Goal: Task Accomplishment & Management: Complete application form

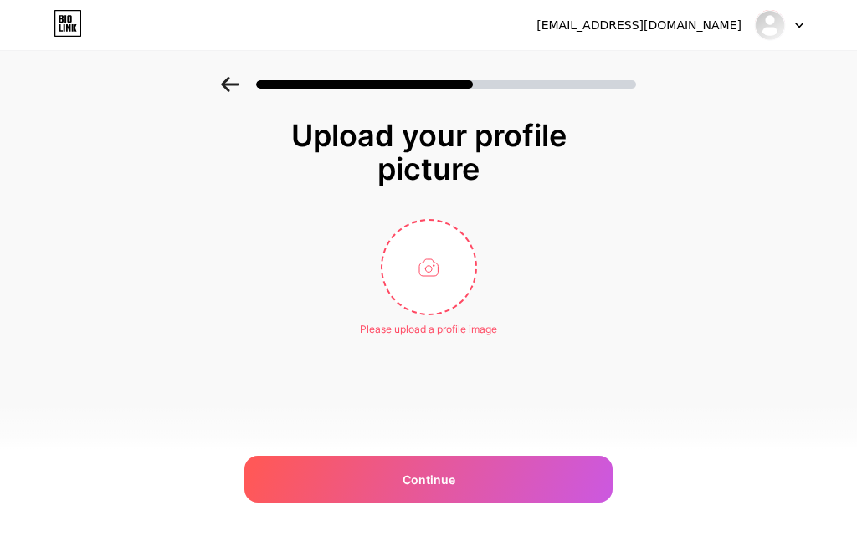
click at [500, 20] on div "[EMAIL_ADDRESS][DOMAIN_NAME] Logout" at bounding box center [428, 25] width 857 height 30
click at [421, 261] on input "file" at bounding box center [428, 267] width 93 height 93
type input "C:\fakepath\profile.png"
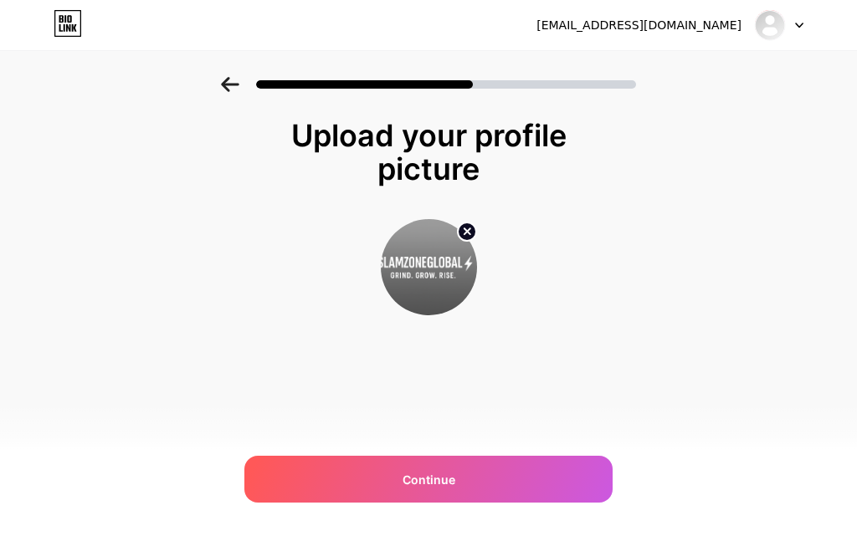
click at [423, 262] on img at bounding box center [429, 267] width 96 height 96
drag, startPoint x: 426, startPoint y: 260, endPoint x: 444, endPoint y: 257, distance: 18.7
click at [444, 257] on img at bounding box center [429, 267] width 96 height 96
drag, startPoint x: 448, startPoint y: 271, endPoint x: 462, endPoint y: 277, distance: 15.4
click at [465, 267] on img at bounding box center [429, 267] width 96 height 96
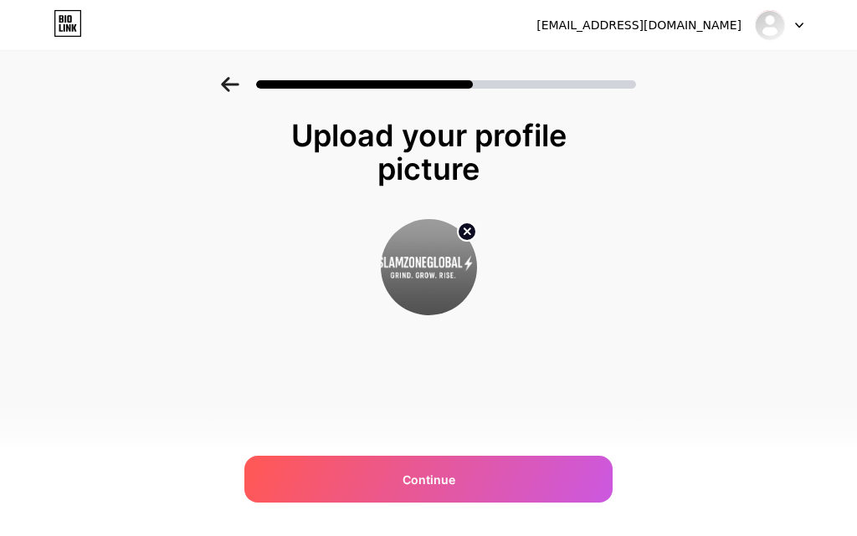
click at [426, 285] on img at bounding box center [429, 267] width 96 height 96
click at [424, 285] on img at bounding box center [429, 267] width 96 height 96
click at [423, 286] on img at bounding box center [429, 267] width 96 height 96
click at [403, 249] on img at bounding box center [429, 267] width 96 height 96
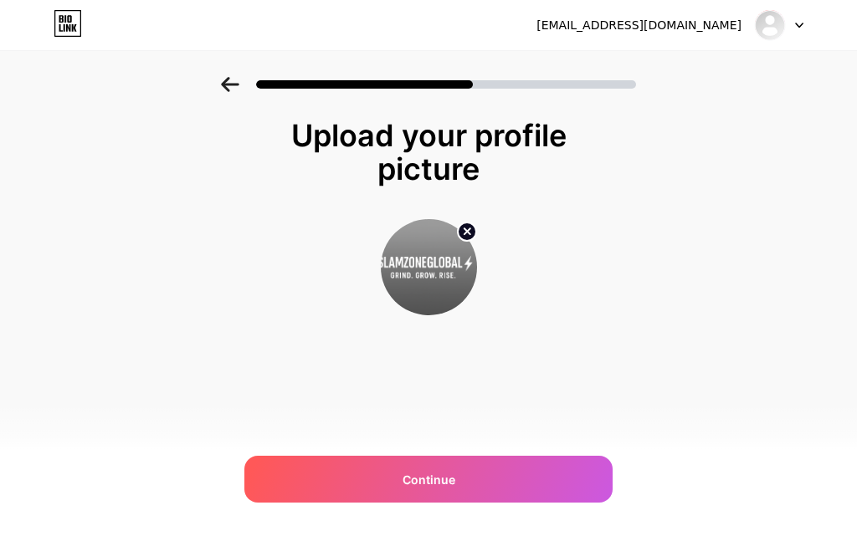
click at [415, 239] on img at bounding box center [429, 267] width 96 height 96
click at [434, 278] on img at bounding box center [429, 267] width 96 height 96
click at [432, 280] on img at bounding box center [429, 267] width 96 height 96
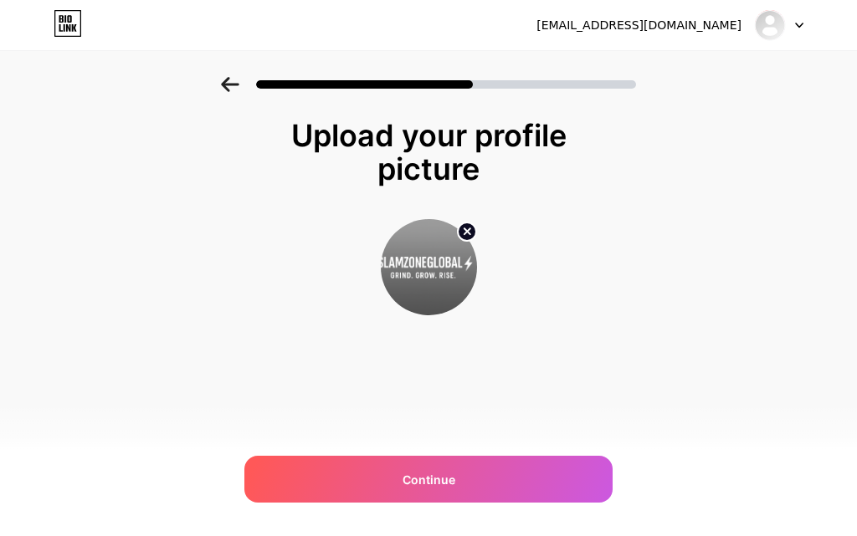
click at [432, 280] on img at bounding box center [429, 267] width 96 height 96
click at [423, 289] on img at bounding box center [429, 267] width 96 height 96
click at [472, 229] on circle at bounding box center [467, 232] width 18 height 18
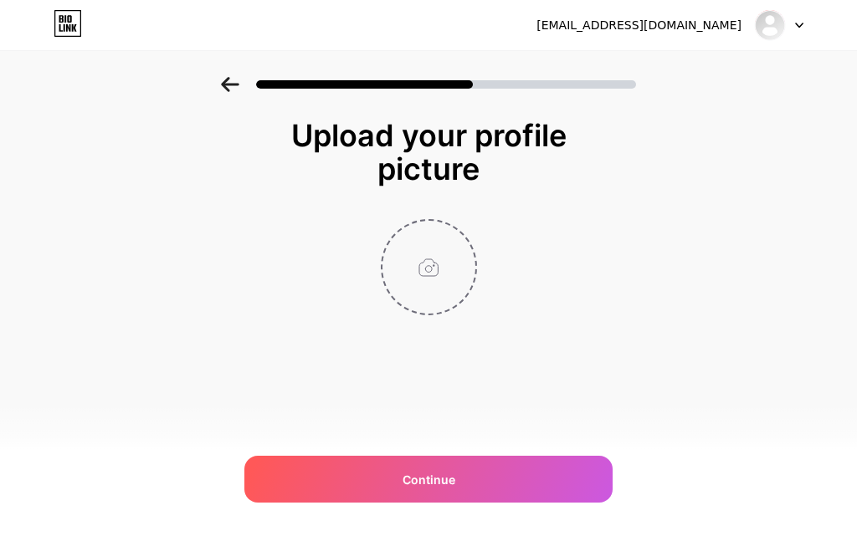
click at [423, 269] on input "file" at bounding box center [428, 267] width 93 height 93
type input "C:\fakepath\profile.png"
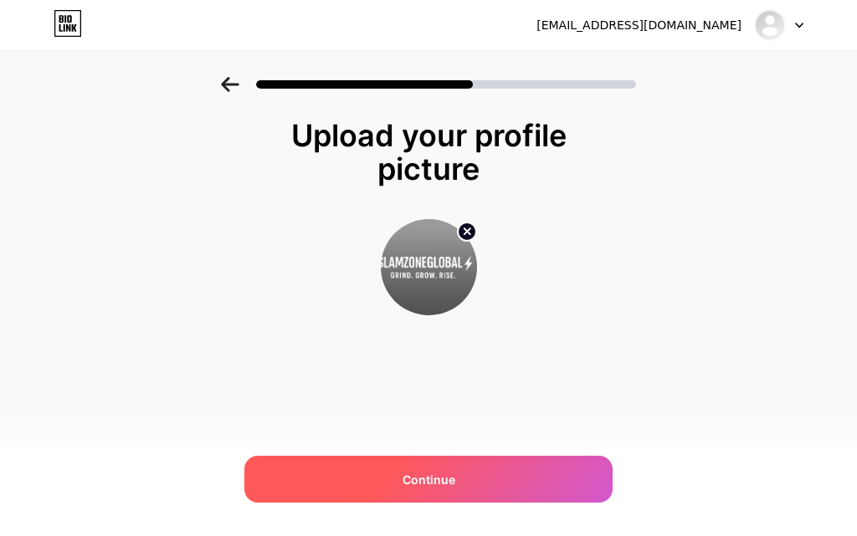
click at [495, 479] on div "Continue" at bounding box center [428, 479] width 368 height 47
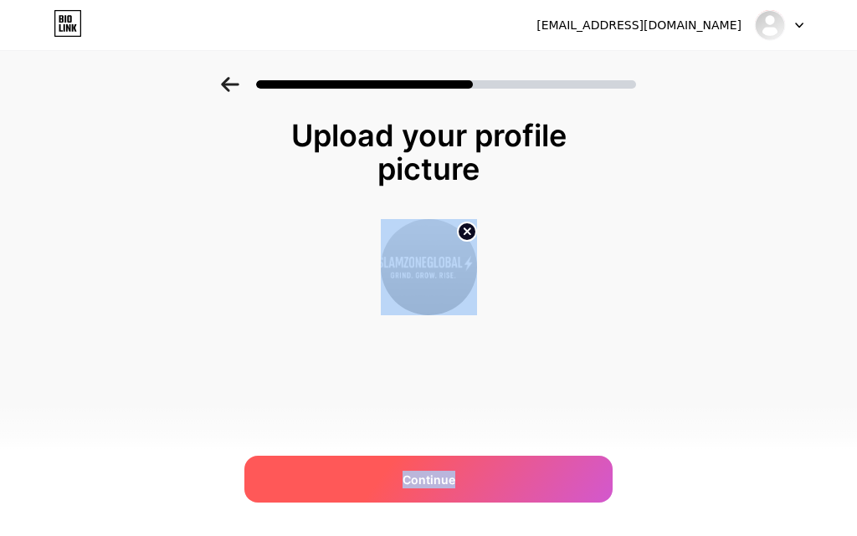
click at [495, 479] on div "Continue" at bounding box center [428, 479] width 368 height 47
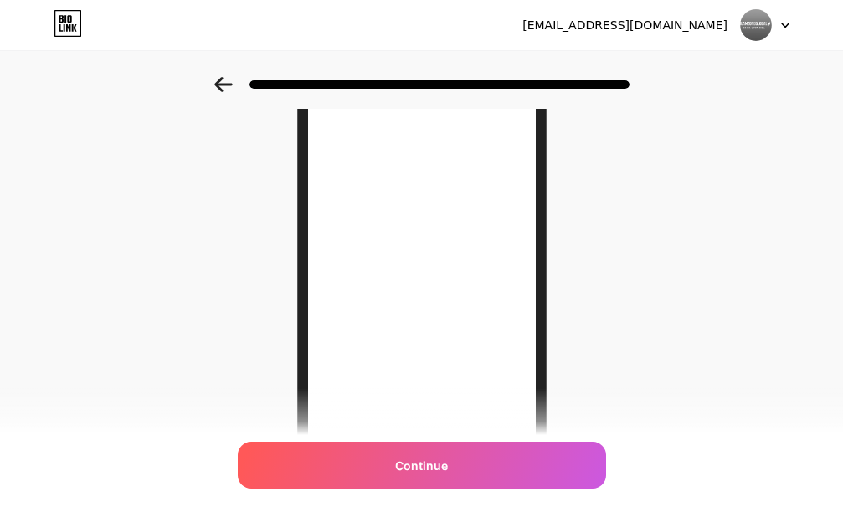
scroll to position [44, 0]
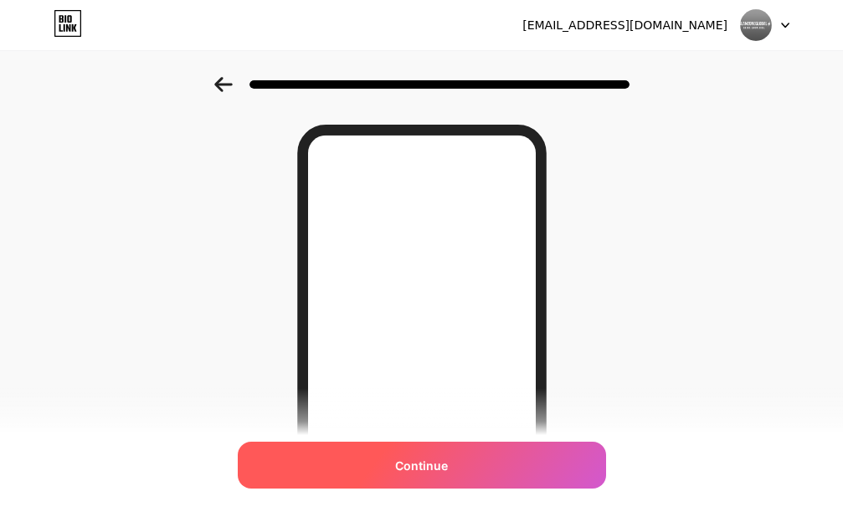
click at [473, 466] on div "Continue" at bounding box center [422, 465] width 368 height 47
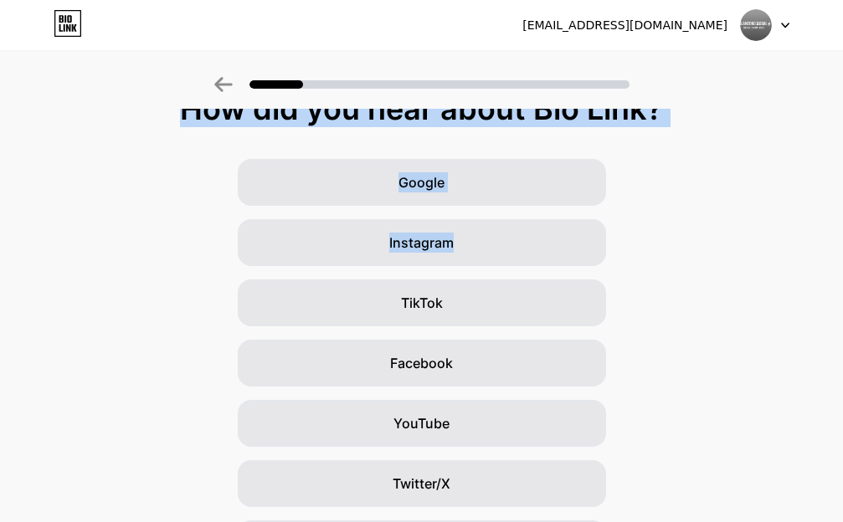
scroll to position [27, 14]
drag, startPoint x: 828, startPoint y: 85, endPoint x: 829, endPoint y: 243, distance: 158.2
click at [829, 243] on div "How did you hear about Bio Link? Google Instagram TikTok Facebook YouTube Twitt…" at bounding box center [421, 338] width 843 height 577
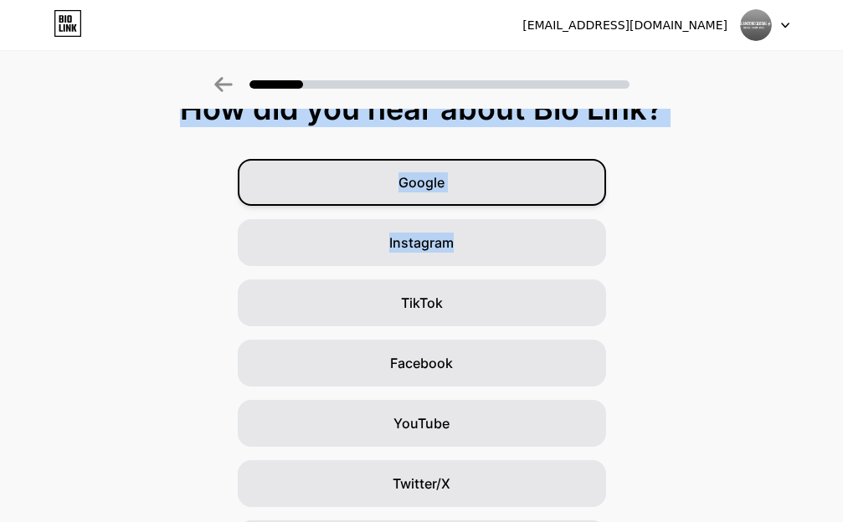
click at [450, 196] on div "Google" at bounding box center [422, 182] width 368 height 47
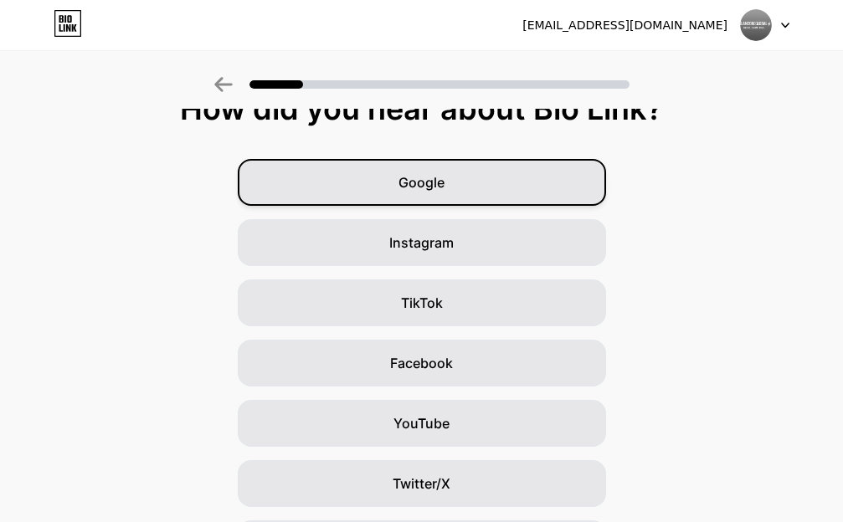
click at [450, 196] on div "Google" at bounding box center [422, 182] width 368 height 47
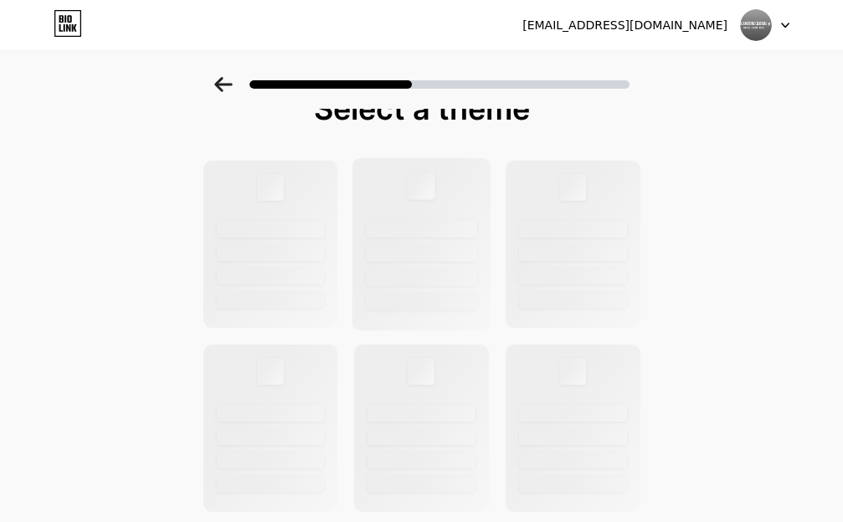
scroll to position [0, 0]
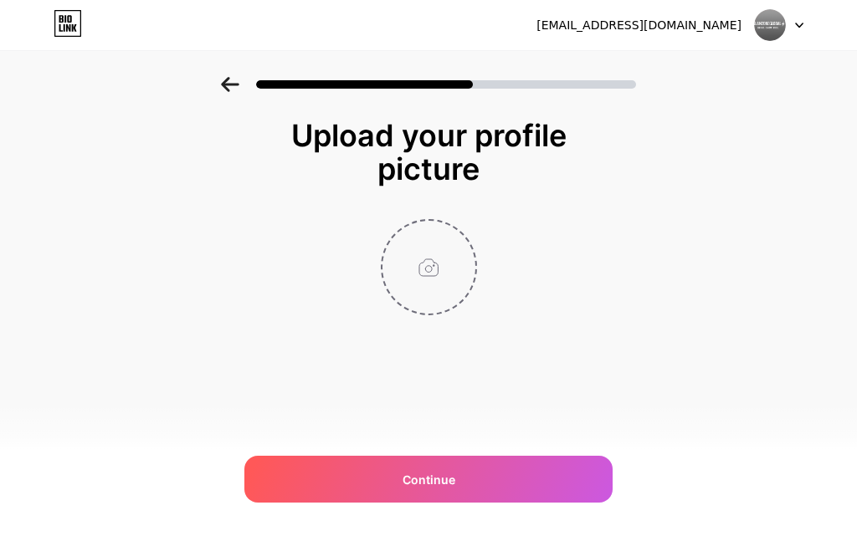
click at [432, 267] on input "file" at bounding box center [428, 267] width 93 height 93
type input "C:\fakepath\profile.png"
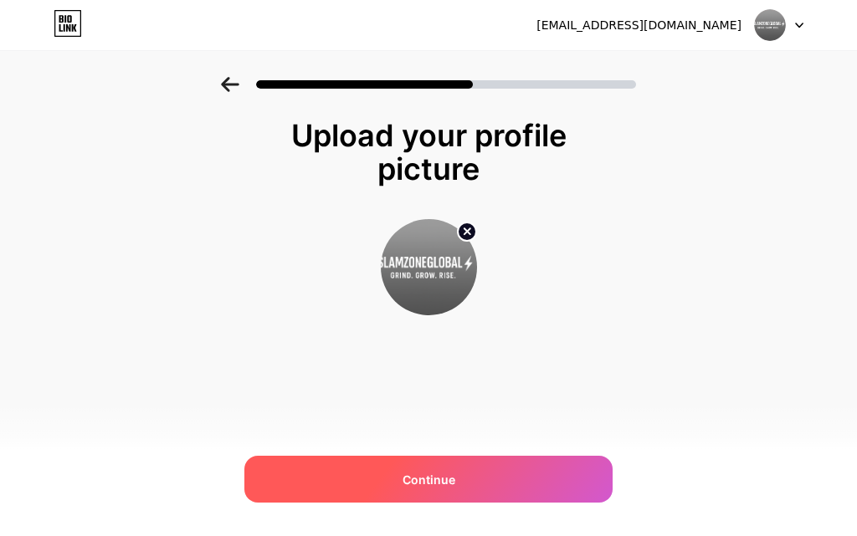
click at [480, 480] on div "Continue" at bounding box center [428, 479] width 368 height 47
click at [457, 472] on div "Continue" at bounding box center [428, 479] width 368 height 47
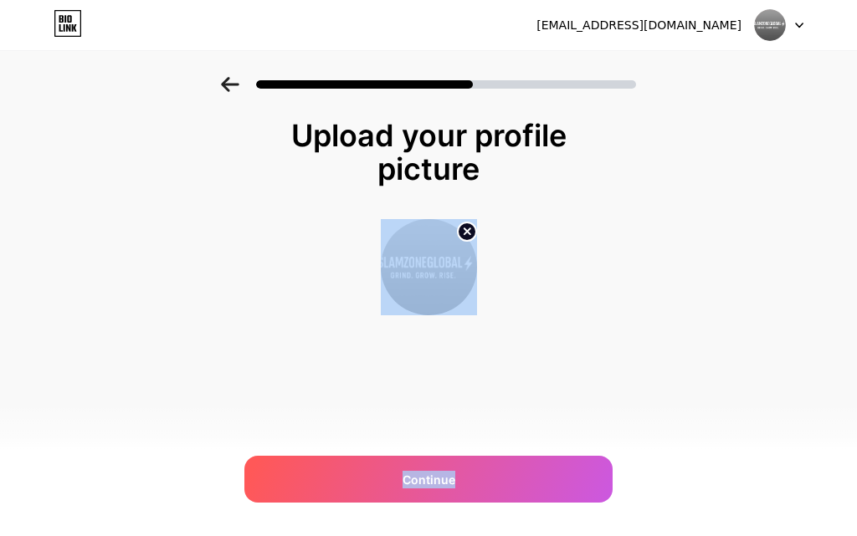
click at [633, 232] on div "Upload your profile picture Continue" at bounding box center [428, 238] width 857 height 322
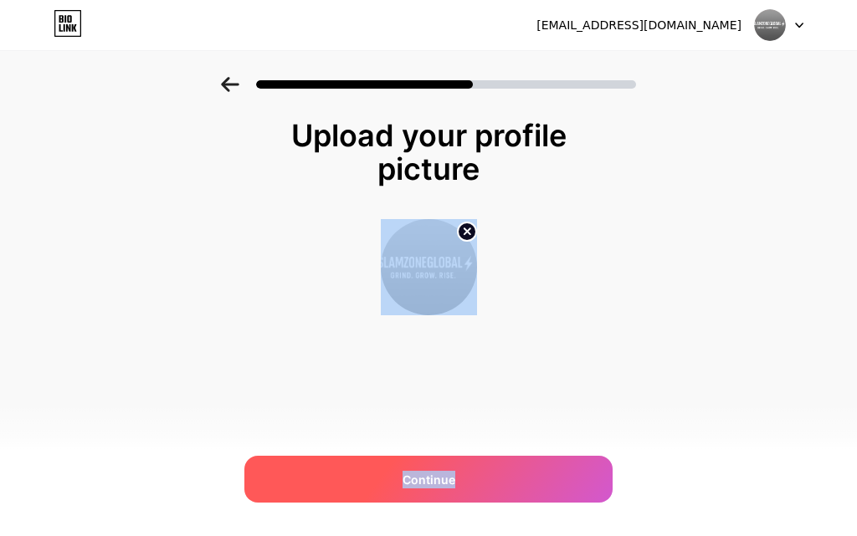
click at [422, 479] on span "Continue" at bounding box center [429, 480] width 53 height 18
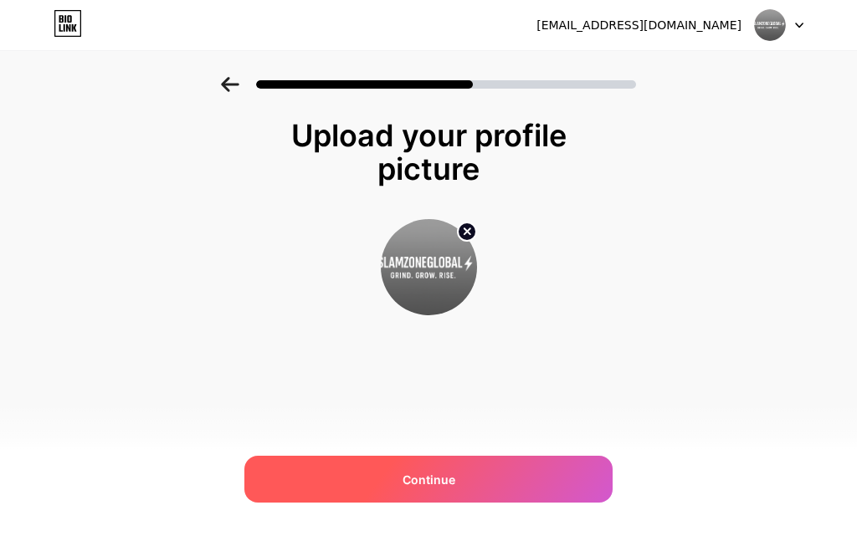
click at [465, 223] on circle at bounding box center [467, 232] width 18 height 18
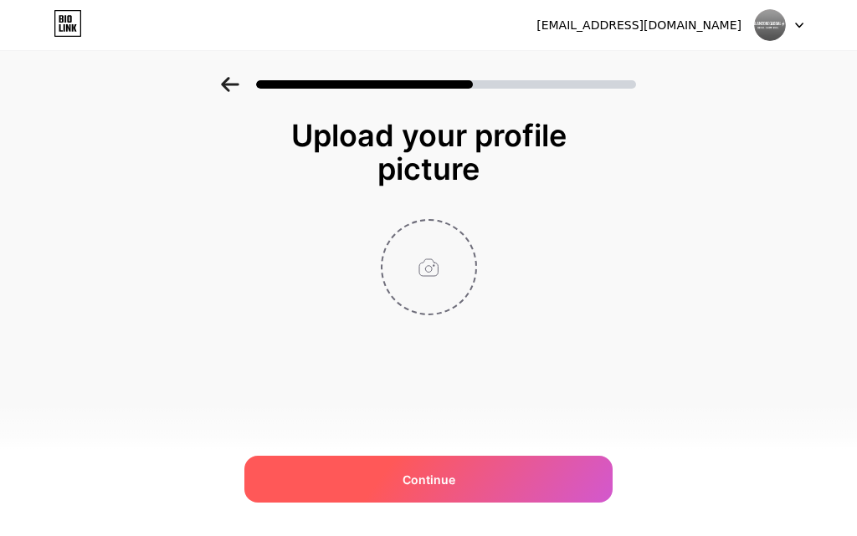
click at [427, 269] on input "file" at bounding box center [428, 267] width 93 height 93
type input "C:\fakepath\profile.png"
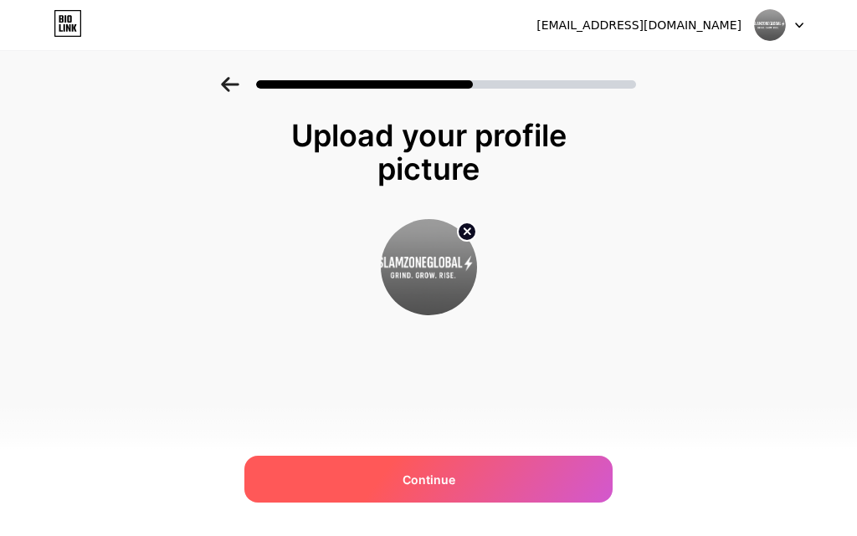
click at [584, 383] on div "Upload your profile picture Continue" at bounding box center [428, 259] width 335 height 280
click at [469, 490] on div "Continue" at bounding box center [428, 479] width 368 height 47
click at [435, 478] on span "Continue" at bounding box center [429, 480] width 53 height 18
click at [436, 478] on span at bounding box center [428, 480] width 20 height 20
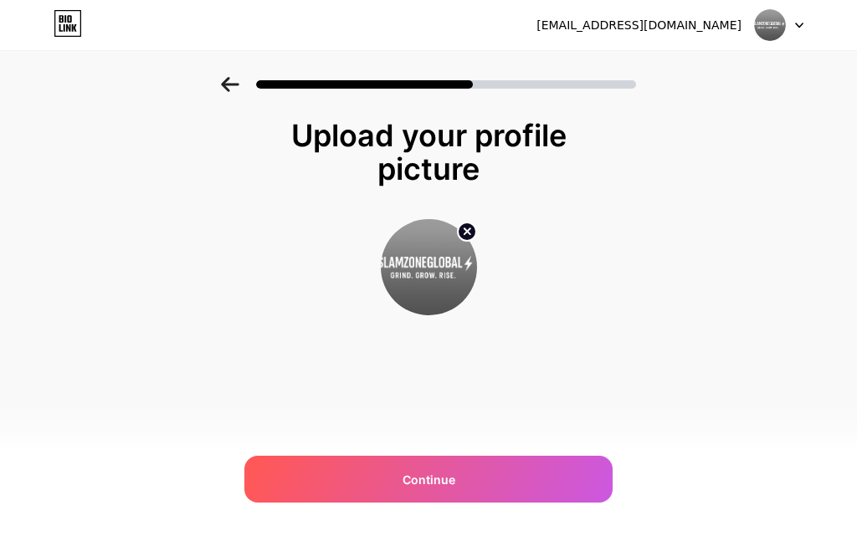
click at [800, 25] on icon at bounding box center [799, 25] width 7 height 4
click at [772, 20] on img at bounding box center [770, 25] width 32 height 32
click at [798, 23] on icon at bounding box center [799, 26] width 8 height 6
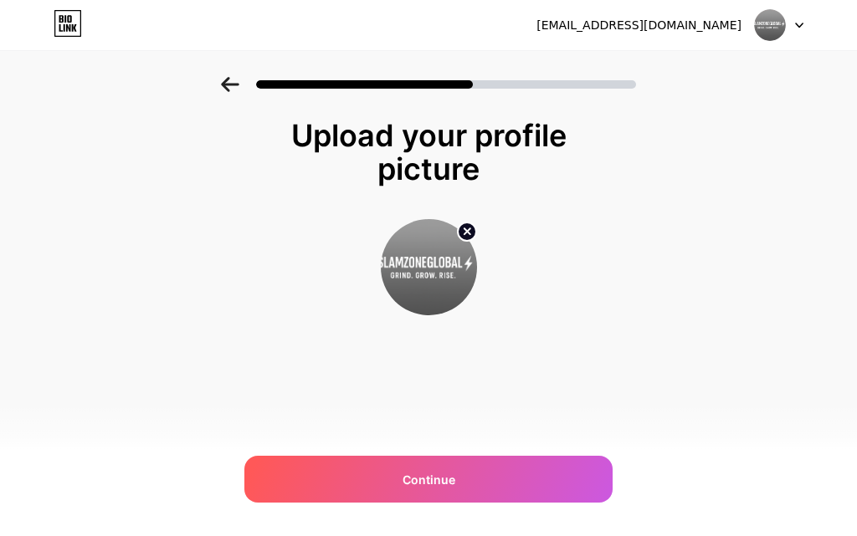
click at [798, 23] on icon at bounding box center [799, 26] width 8 height 6
click at [795, 26] on icon at bounding box center [799, 26] width 8 height 6
click at [793, 29] on div at bounding box center [779, 25] width 49 height 30
click at [792, 29] on div at bounding box center [779, 25] width 49 height 30
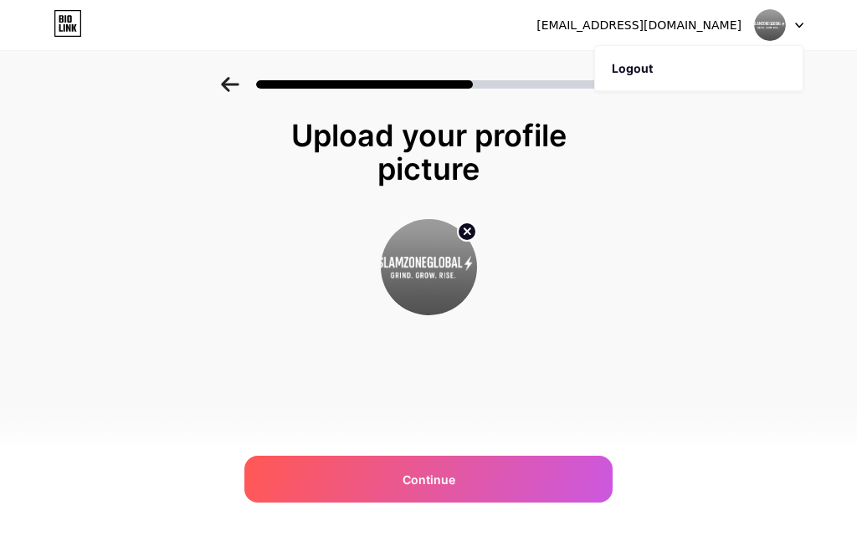
click at [792, 29] on div at bounding box center [779, 25] width 49 height 30
click at [791, 30] on div at bounding box center [779, 25] width 49 height 30
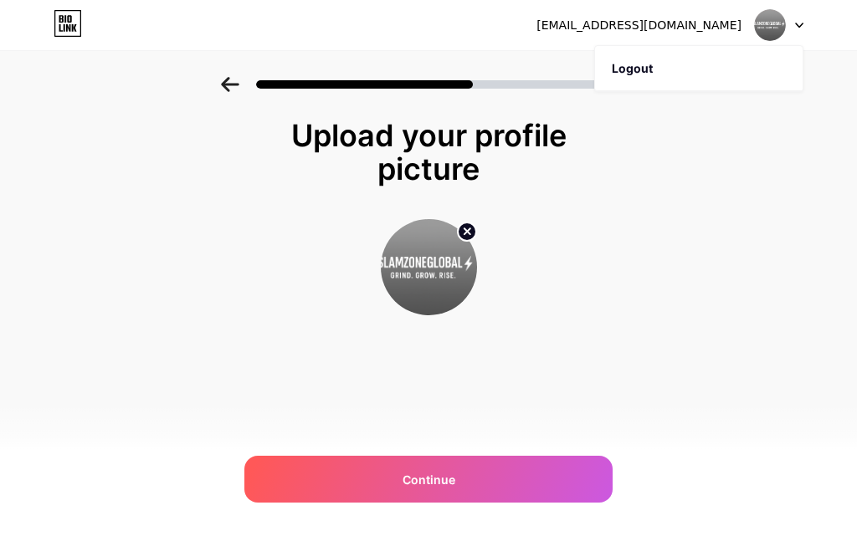
click at [791, 30] on div at bounding box center [779, 25] width 49 height 30
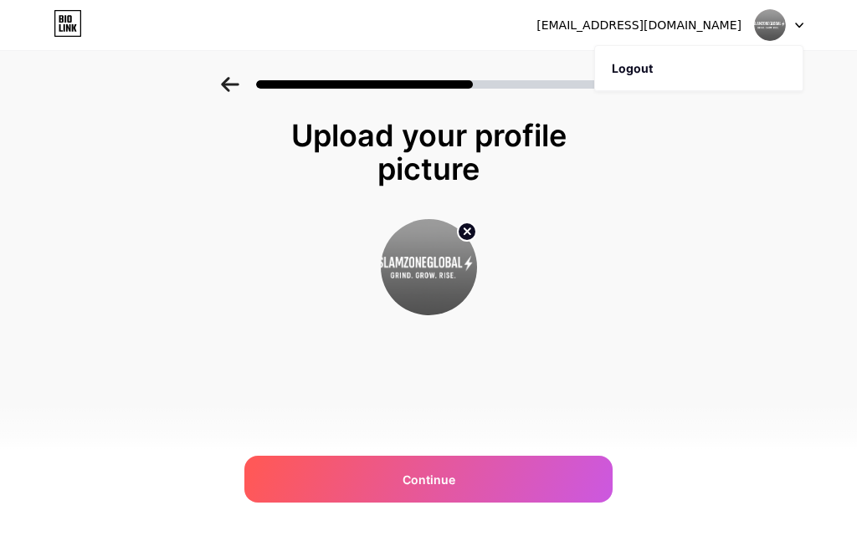
click at [791, 30] on div at bounding box center [779, 25] width 49 height 30
click at [789, 31] on div at bounding box center [779, 25] width 49 height 30
click at [789, 32] on div at bounding box center [779, 25] width 49 height 30
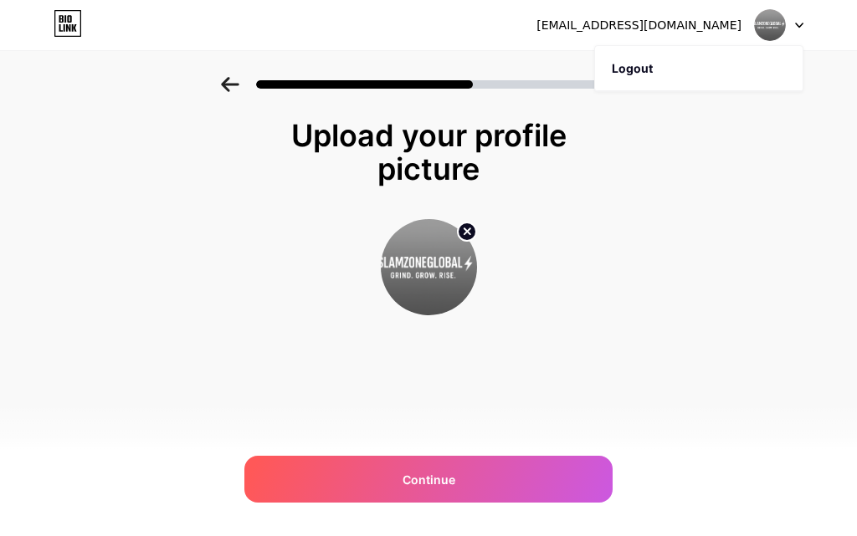
click at [789, 32] on div at bounding box center [779, 25] width 49 height 30
click at [788, 23] on div at bounding box center [779, 25] width 49 height 30
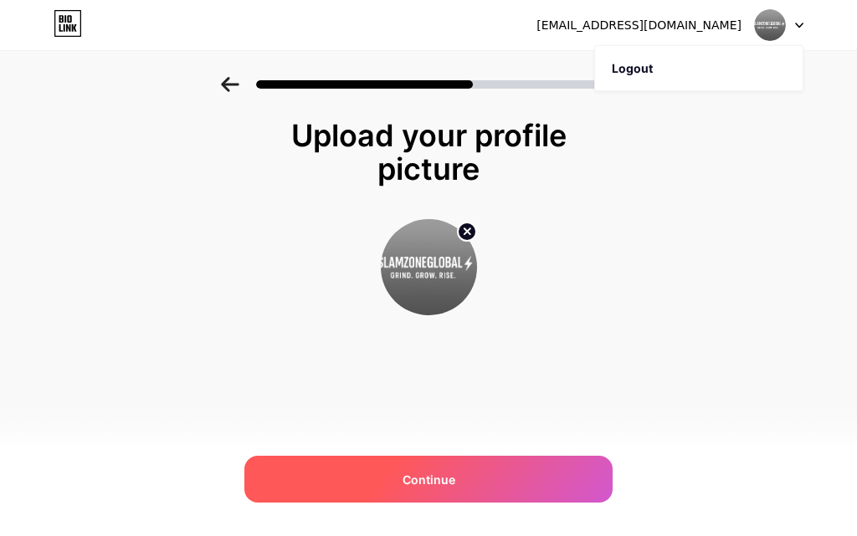
click at [425, 475] on span "Continue" at bounding box center [429, 480] width 53 height 18
click at [231, 82] on icon at bounding box center [230, 84] width 18 height 15
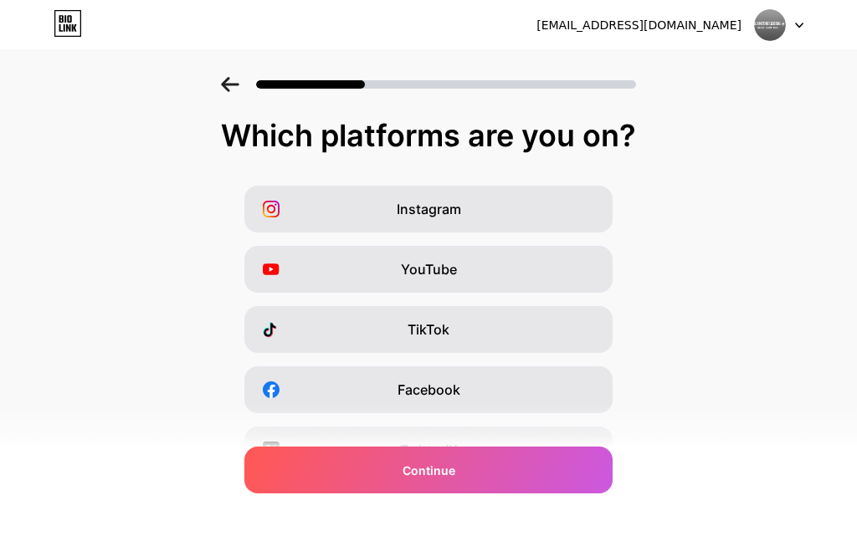
click at [231, 82] on icon at bounding box center [230, 84] width 18 height 15
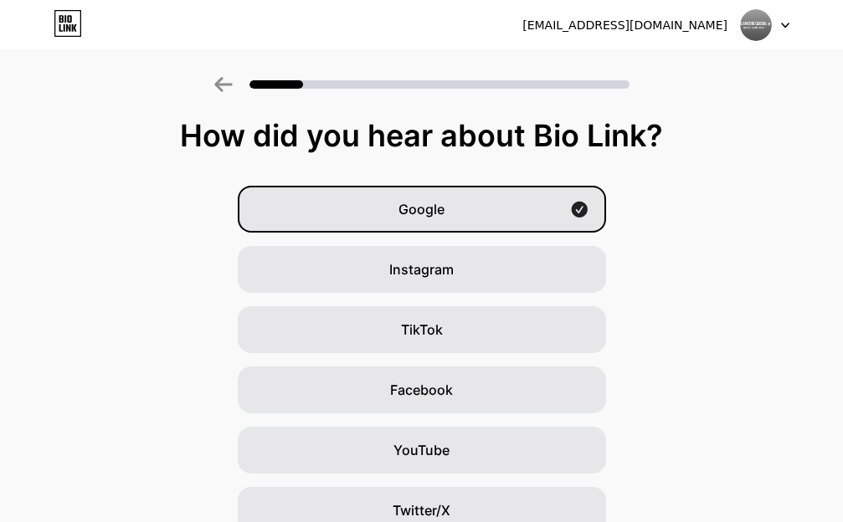
click at [224, 83] on icon at bounding box center [223, 84] width 18 height 15
click at [233, 82] on icon at bounding box center [223, 84] width 18 height 15
click at [782, 25] on icon at bounding box center [785, 26] width 8 height 6
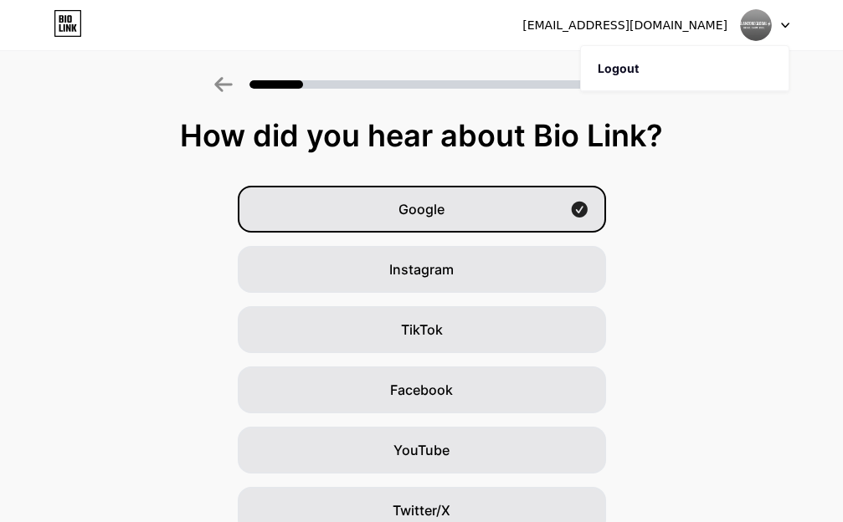
click at [782, 25] on icon at bounding box center [785, 26] width 8 height 6
click at [623, 67] on li "Logout" at bounding box center [685, 68] width 208 height 45
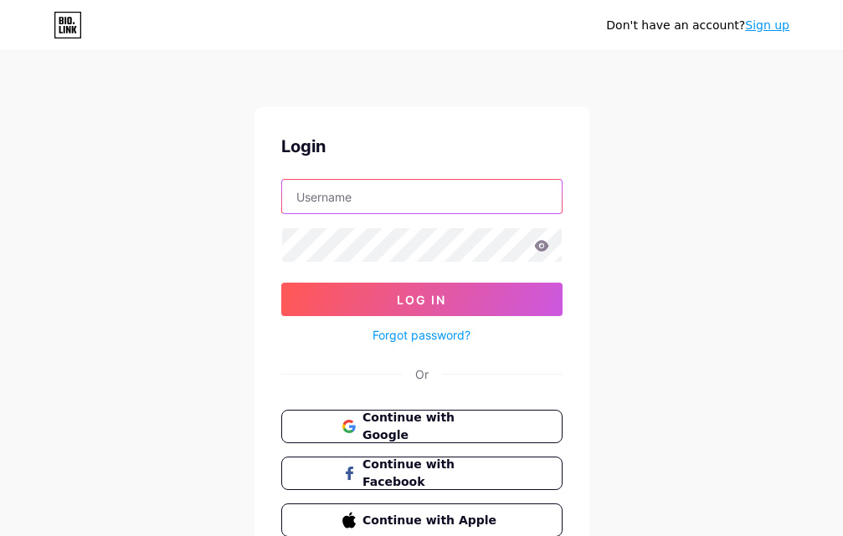
type input "[EMAIL_ADDRESS][DOMAIN_NAME]"
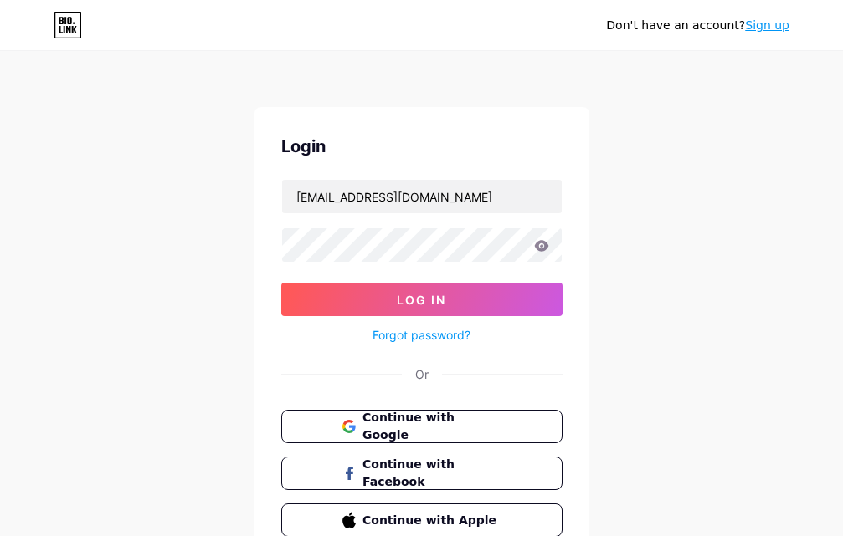
click at [541, 243] on icon at bounding box center [541, 245] width 14 height 11
click at [538, 249] on icon at bounding box center [541, 245] width 14 height 11
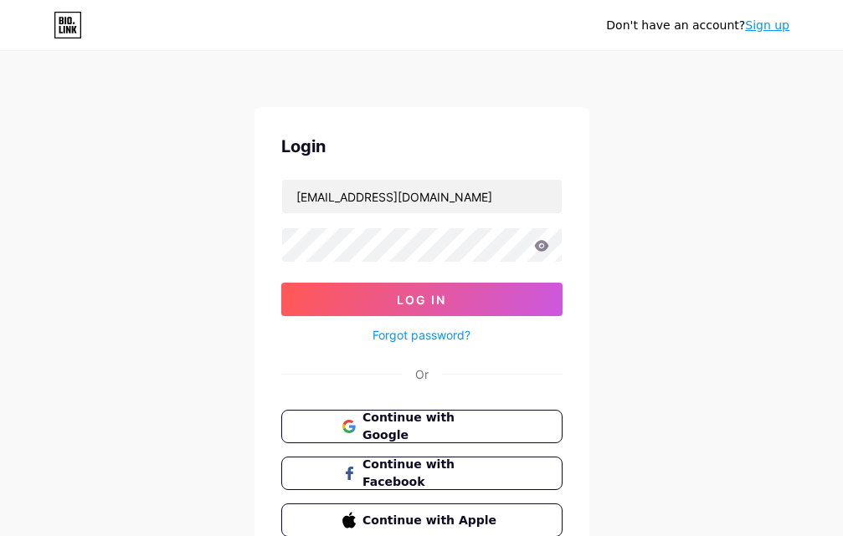
click at [636, 287] on div "Don't have an account? Sign up Login oc7499558@gmail.com Log In Forgot password…" at bounding box center [421, 309] width 843 height 618
click at [543, 245] on icon at bounding box center [541, 246] width 15 height 12
click at [542, 244] on icon at bounding box center [541, 246] width 15 height 12
click at [545, 249] on icon at bounding box center [541, 245] width 14 height 11
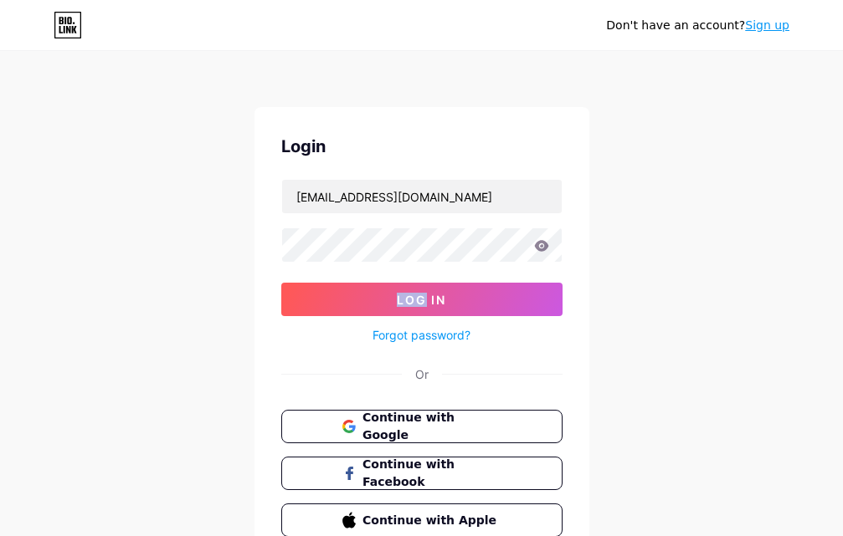
click at [545, 249] on icon at bounding box center [541, 245] width 14 height 11
click at [543, 248] on icon at bounding box center [541, 246] width 15 height 12
click at [542, 249] on icon at bounding box center [541, 245] width 14 height 11
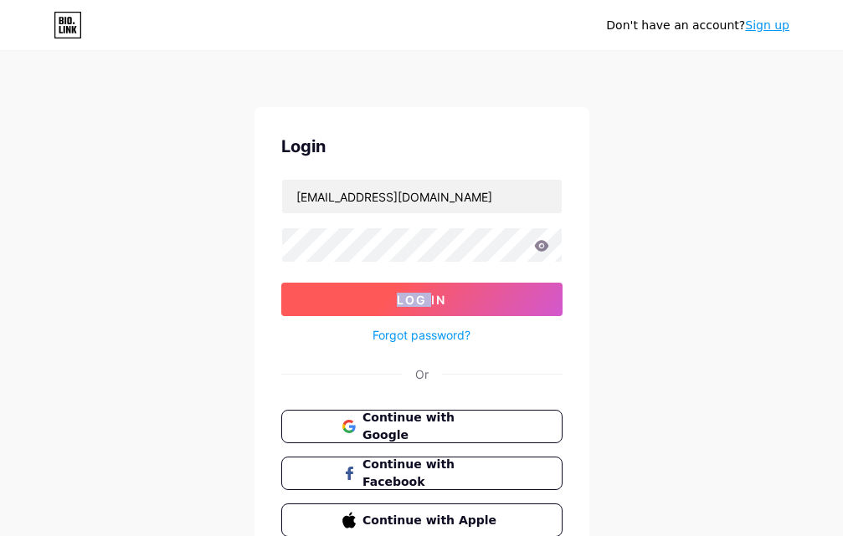
click at [453, 299] on button "Log In" at bounding box center [421, 299] width 281 height 33
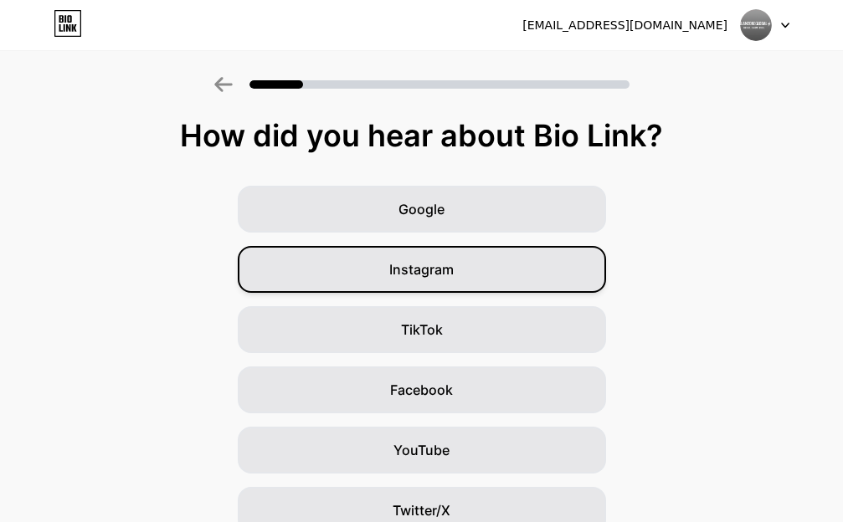
click at [413, 271] on span "Instagram" at bounding box center [421, 269] width 64 height 20
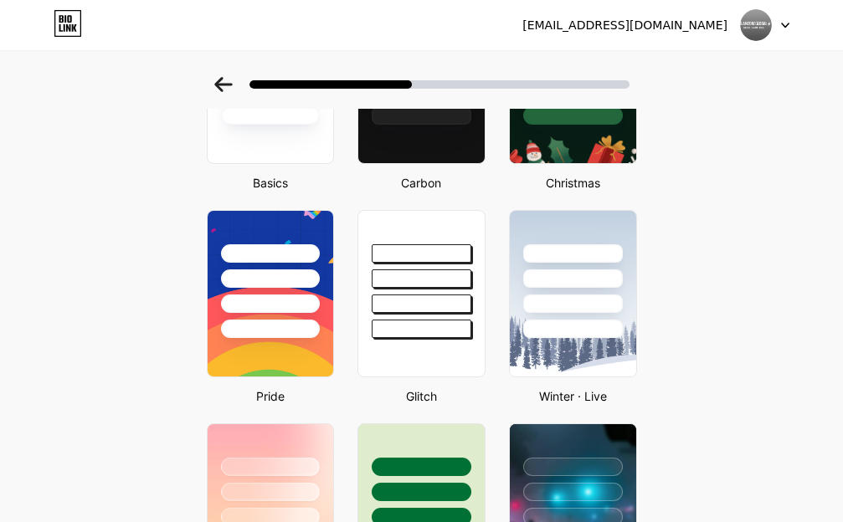
scroll to position [69, 0]
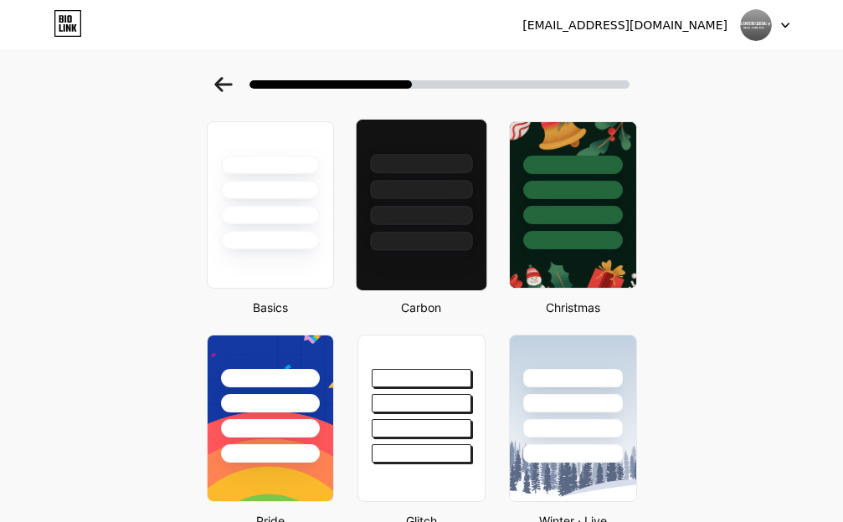
click at [412, 193] on div at bounding box center [421, 189] width 102 height 19
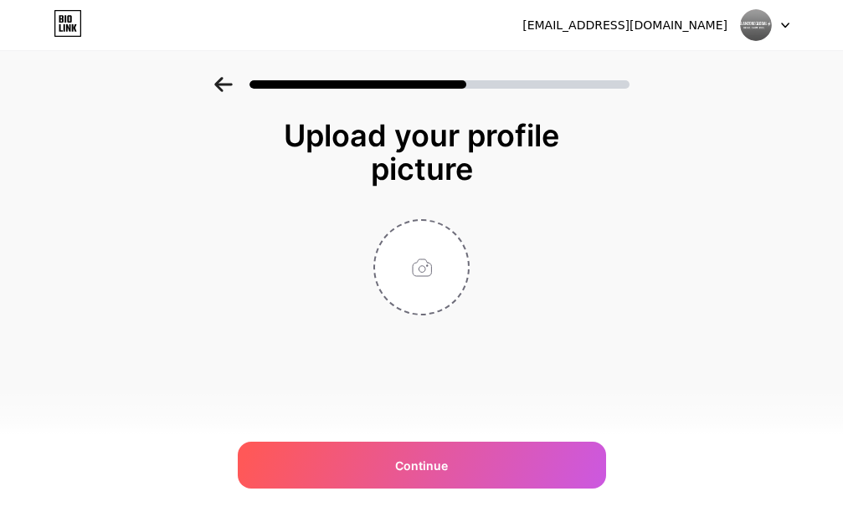
scroll to position [0, 0]
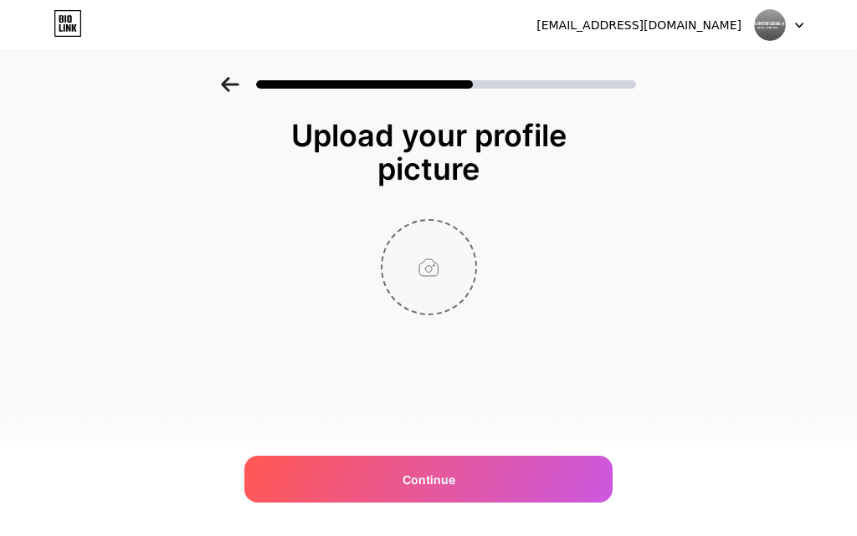
click at [430, 272] on input "file" at bounding box center [428, 267] width 93 height 93
type input "C:\fakepath\profile.png"
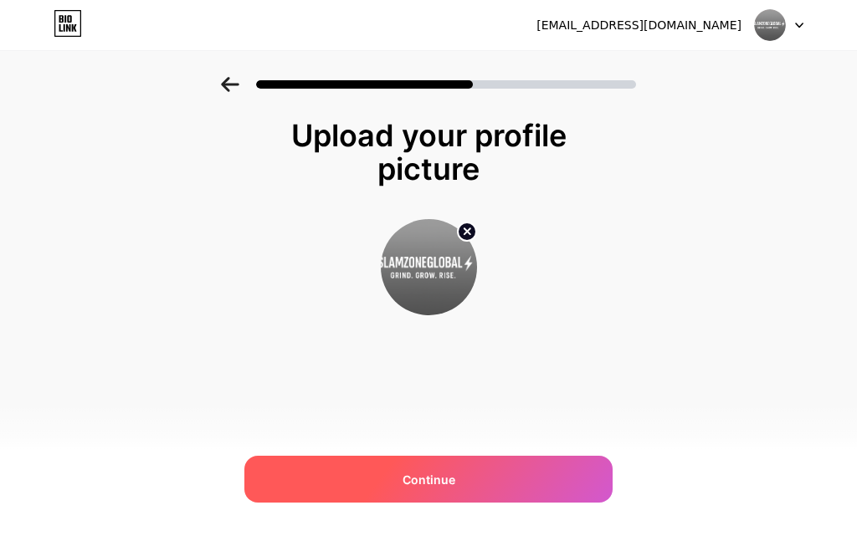
click at [454, 482] on div "Continue" at bounding box center [428, 479] width 368 height 47
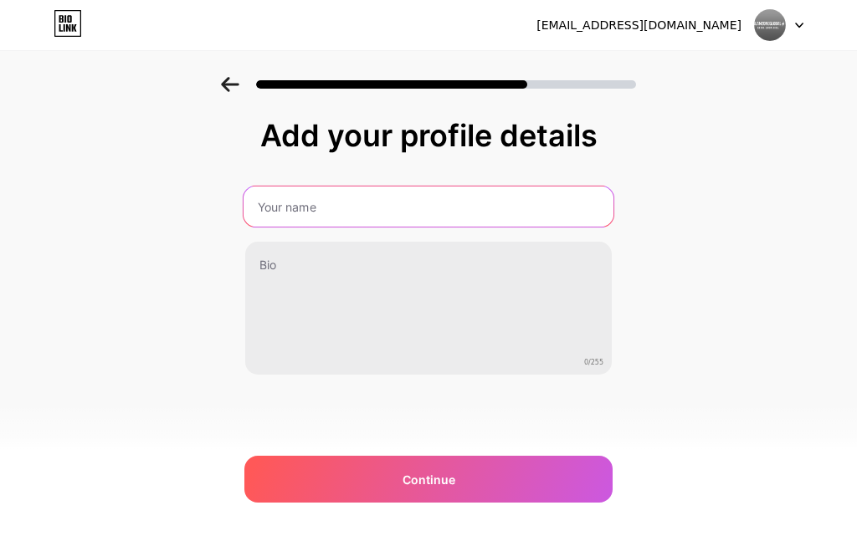
click at [327, 217] on input "text" at bounding box center [429, 207] width 370 height 40
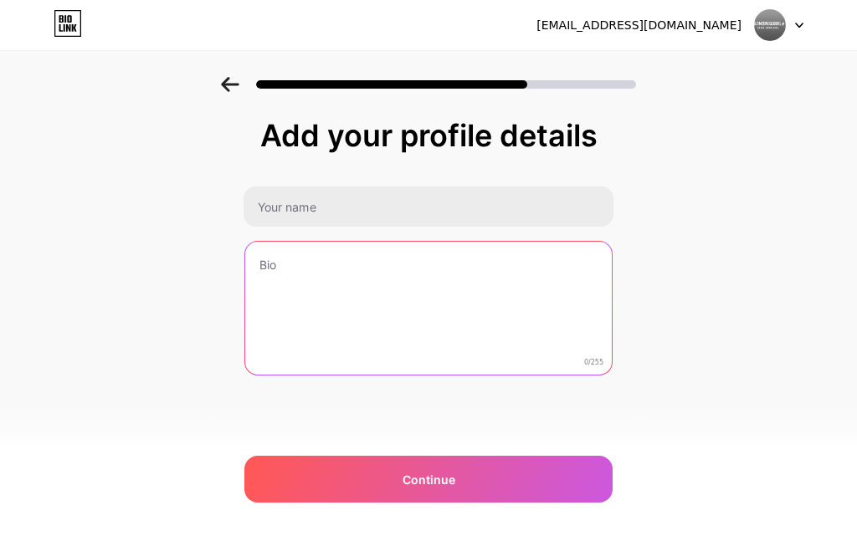
click at [472, 290] on textarea at bounding box center [428, 309] width 367 height 135
click at [471, 290] on textarea at bounding box center [429, 309] width 370 height 136
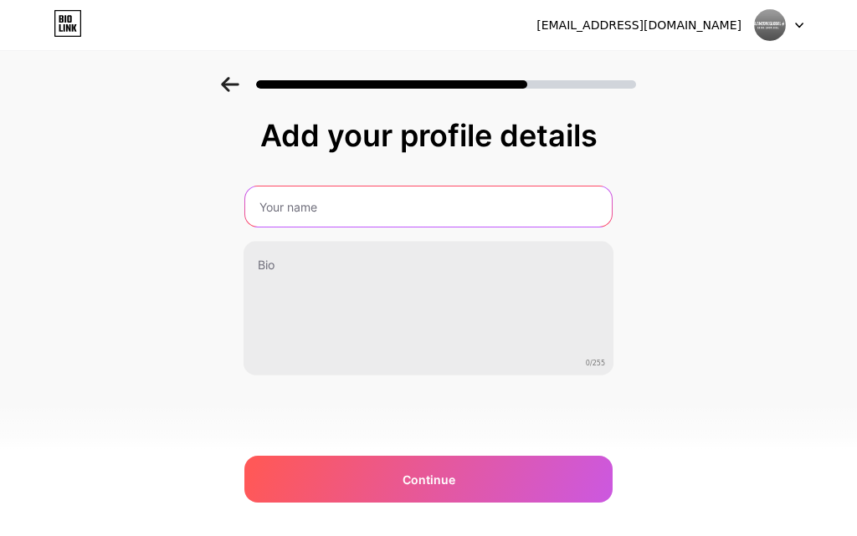
click at [482, 212] on input "text" at bounding box center [428, 207] width 367 height 40
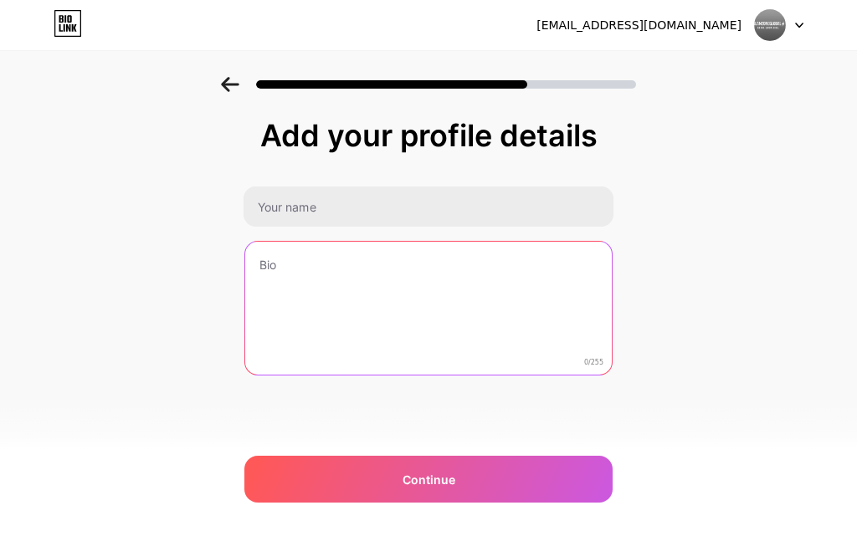
click at [462, 269] on textarea at bounding box center [428, 309] width 367 height 135
drag, startPoint x: 462, startPoint y: 269, endPoint x: 467, endPoint y: 259, distance: 11.2
click at [462, 269] on textarea at bounding box center [428, 309] width 367 height 135
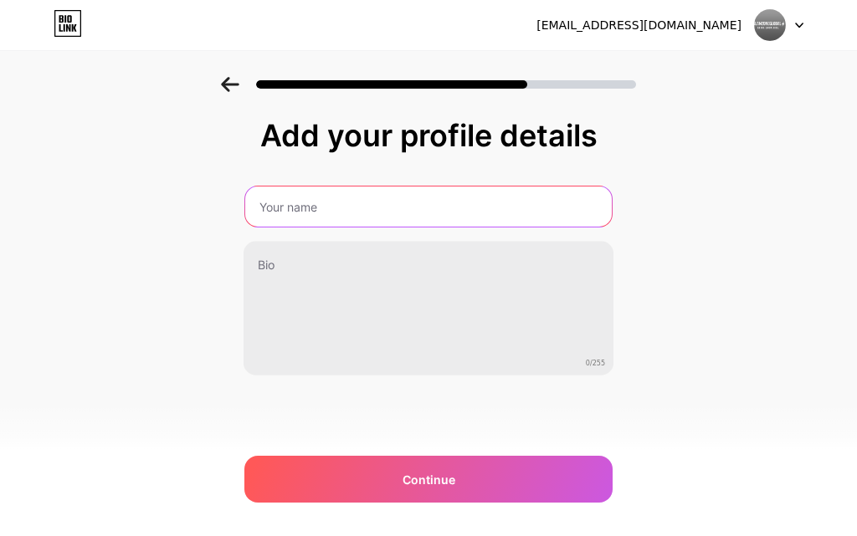
click at [491, 199] on input "text" at bounding box center [428, 207] width 367 height 40
type input "s"
type input "Slamzone"
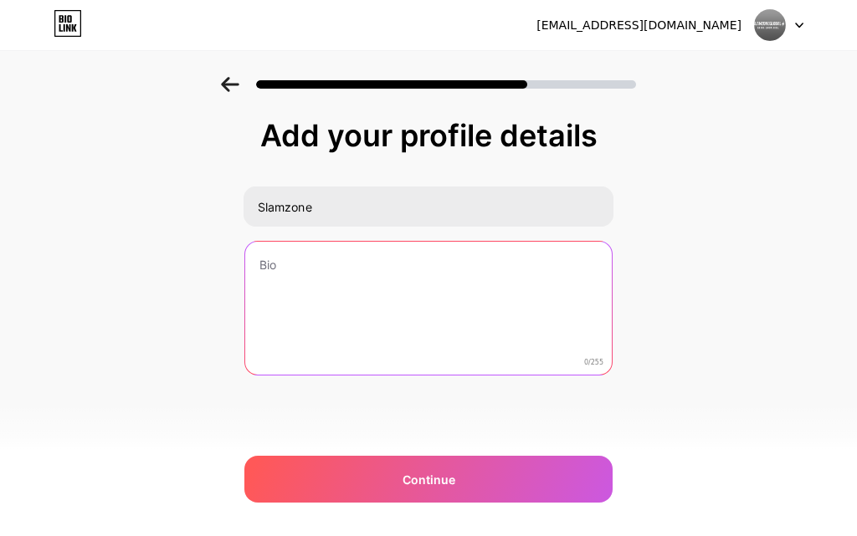
click at [373, 275] on textarea at bounding box center [428, 309] width 367 height 135
type textarea "s"
paste textarea "SlamZoneGlobal No face. Just focus. *Turning grind into greatness. 'Mindset. Di…"
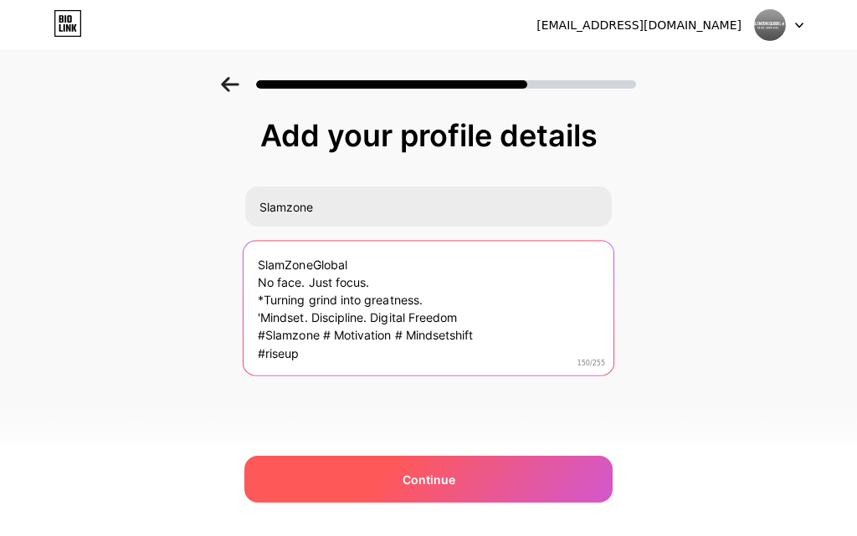
type textarea "SlamZoneGlobal No face. Just focus. *Turning grind into greatness. 'Mindset. Di…"
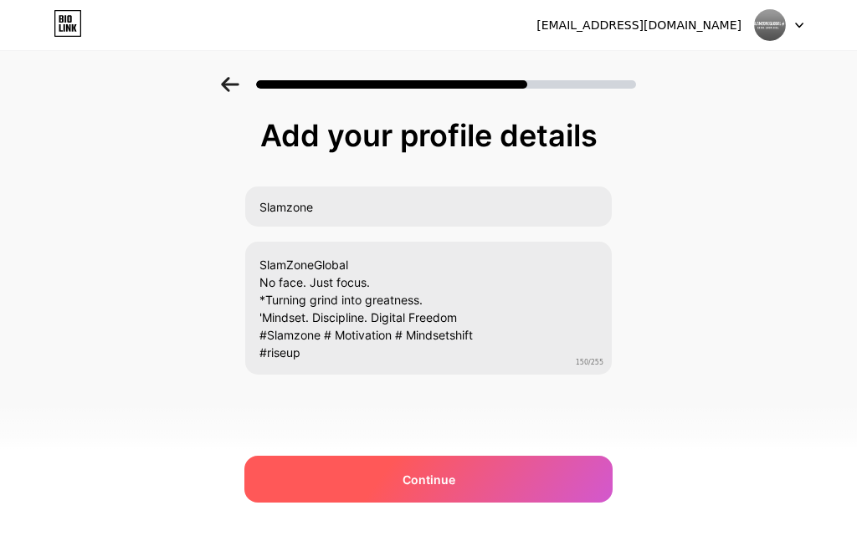
click at [401, 484] on div "Continue" at bounding box center [428, 479] width 368 height 47
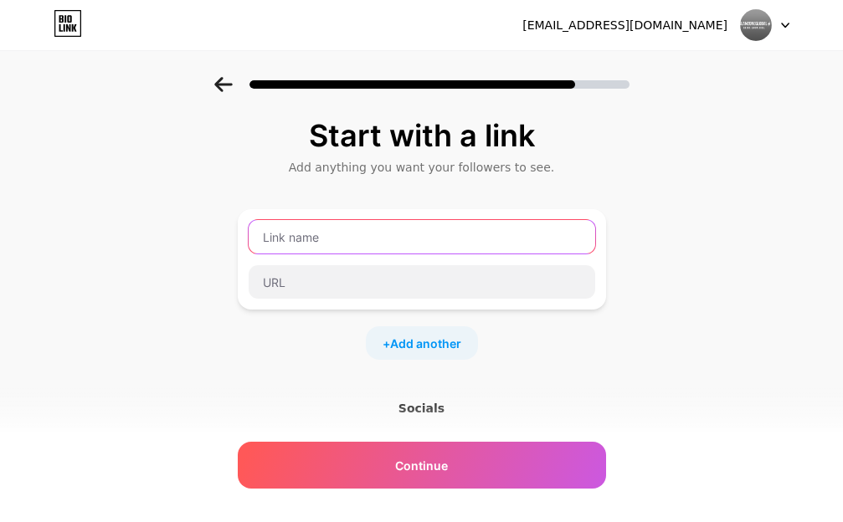
click at [348, 231] on input "text" at bounding box center [422, 236] width 346 height 33
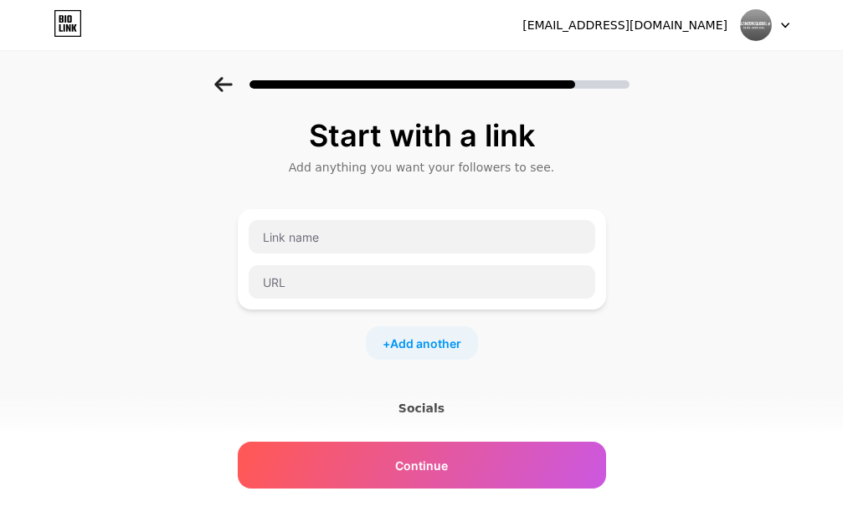
click at [388, 306] on div at bounding box center [422, 259] width 368 height 100
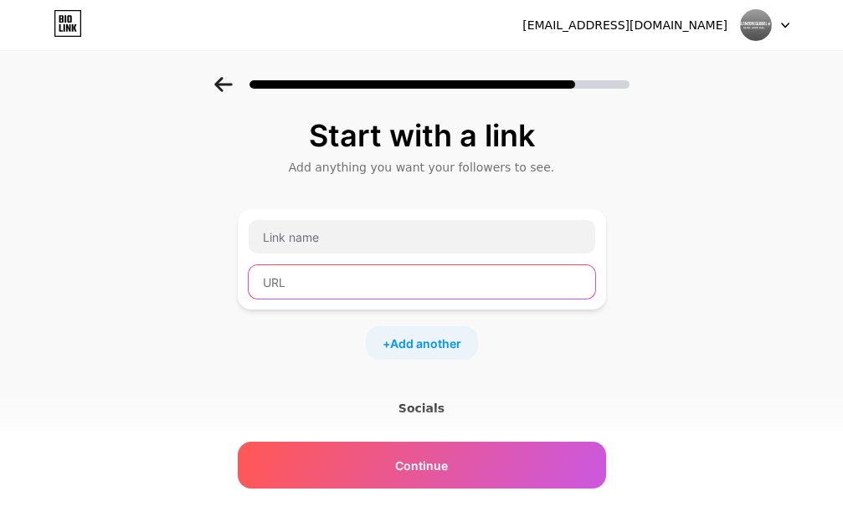
click at [390, 293] on input "text" at bounding box center [422, 281] width 346 height 33
type input "k"
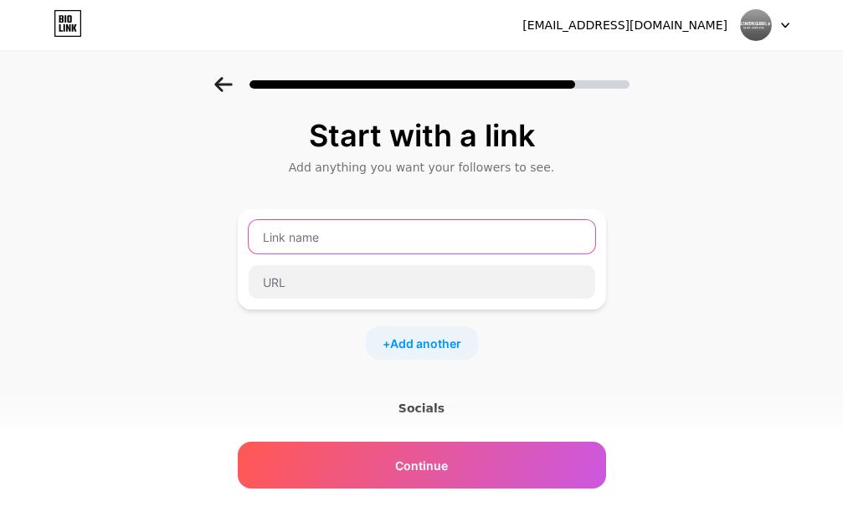
click at [331, 228] on input "text" at bounding box center [422, 236] width 346 height 33
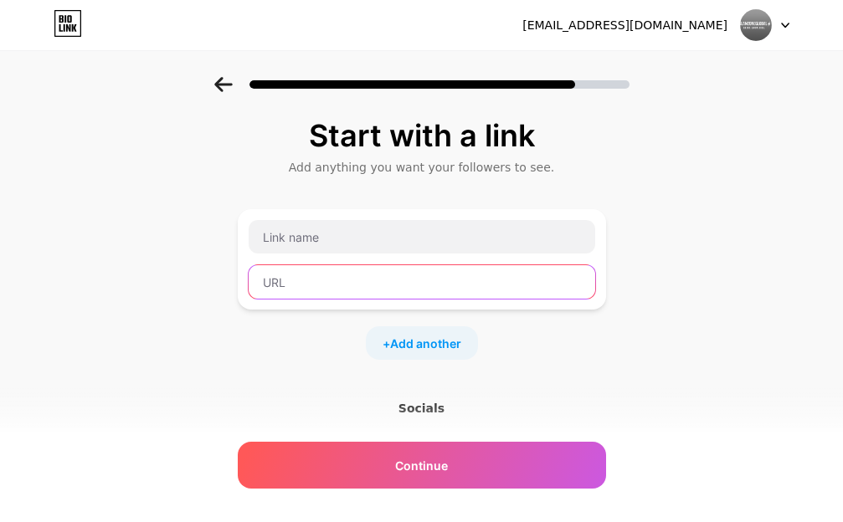
click at [357, 285] on input "text" at bounding box center [422, 281] width 346 height 33
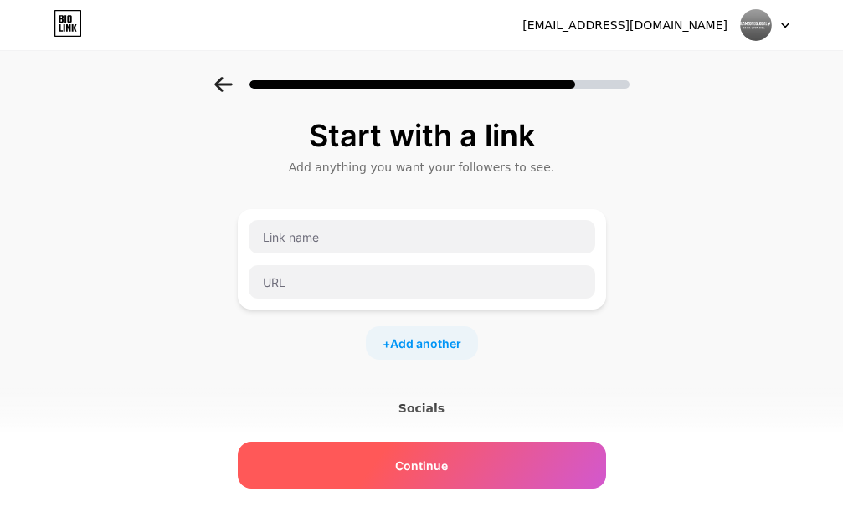
click at [448, 459] on span "Continue" at bounding box center [421, 466] width 53 height 18
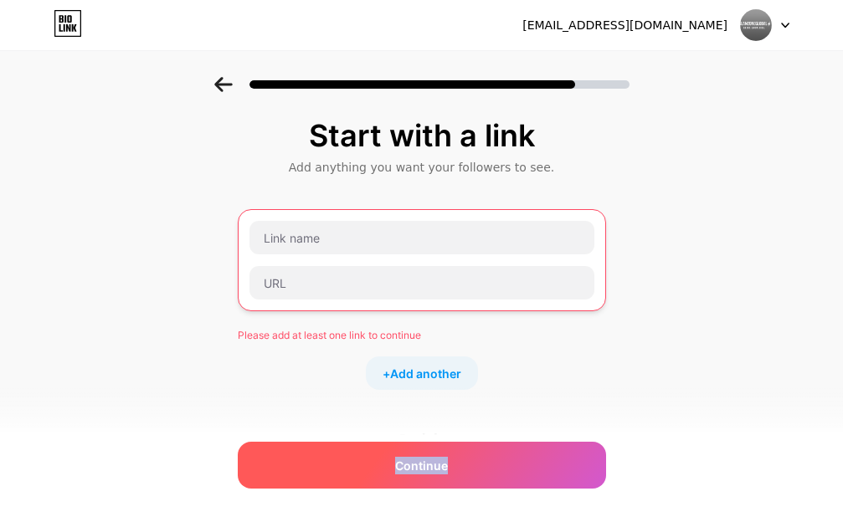
click at [448, 459] on span "Continue" at bounding box center [421, 466] width 53 height 18
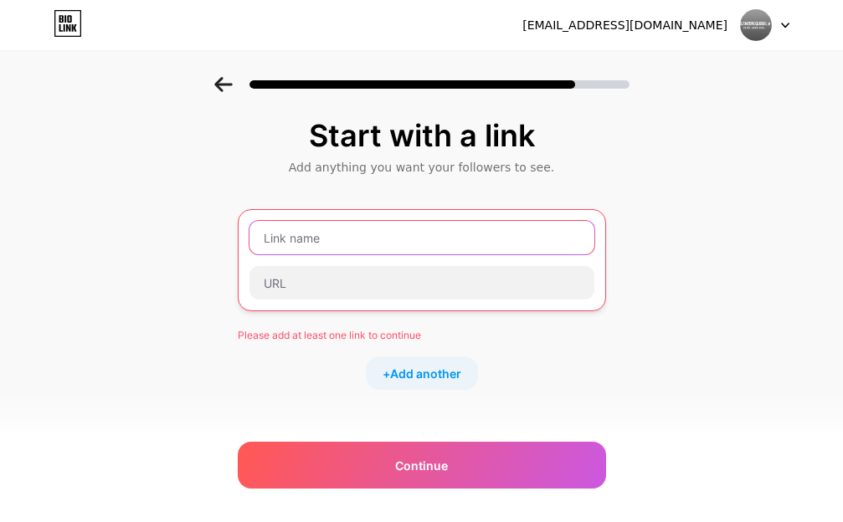
click at [357, 240] on input "text" at bounding box center [421, 237] width 345 height 33
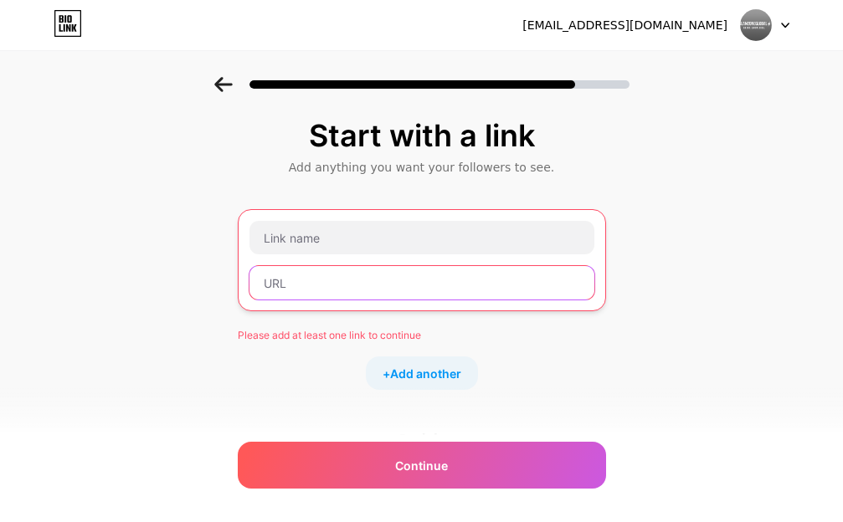
click at [378, 285] on input "text" at bounding box center [421, 282] width 345 height 33
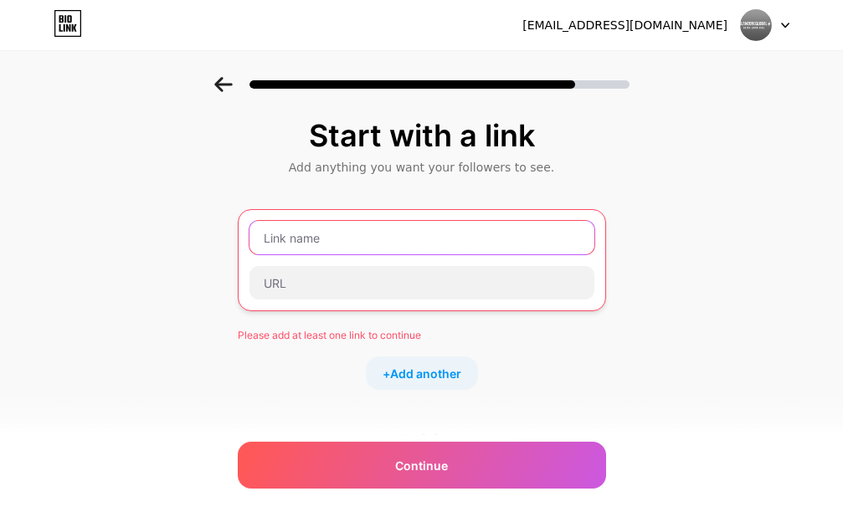
click at [406, 235] on input "text" at bounding box center [421, 237] width 345 height 33
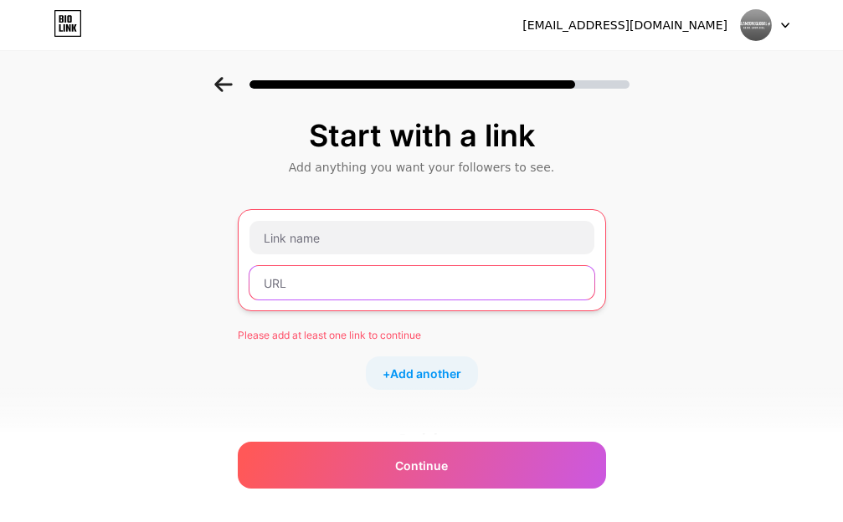
click at [398, 276] on input "text" at bounding box center [421, 282] width 345 height 33
paste input "https://www.instagram.com/slamzoneglobal/?hl=en"
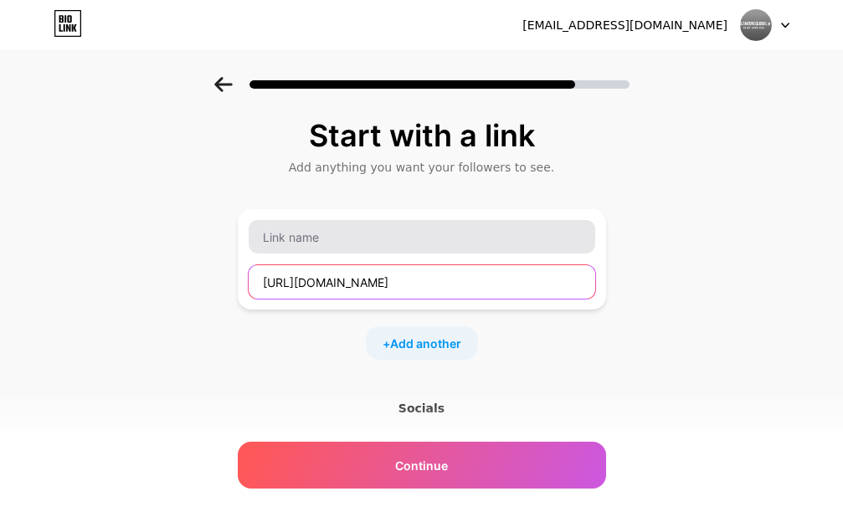
type input "https://www.instagram.com/slamzoneglobal/?hl=en"
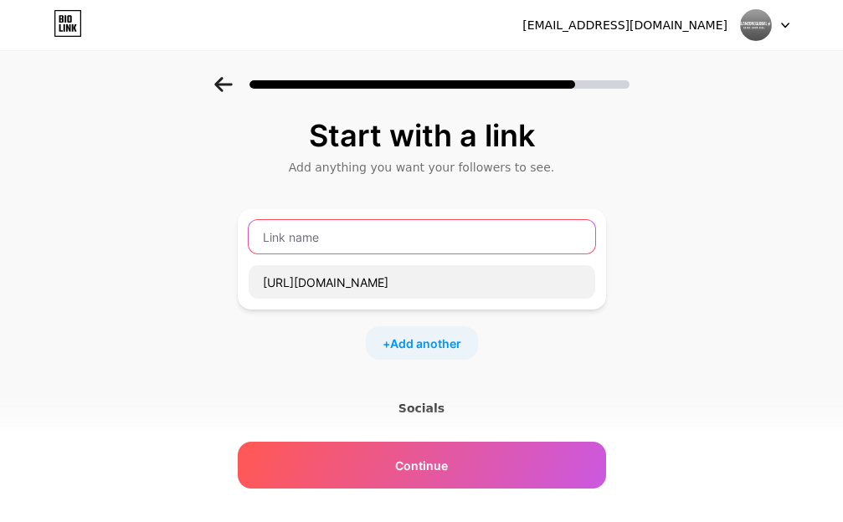
click at [429, 239] on input "text" at bounding box center [422, 236] width 346 height 33
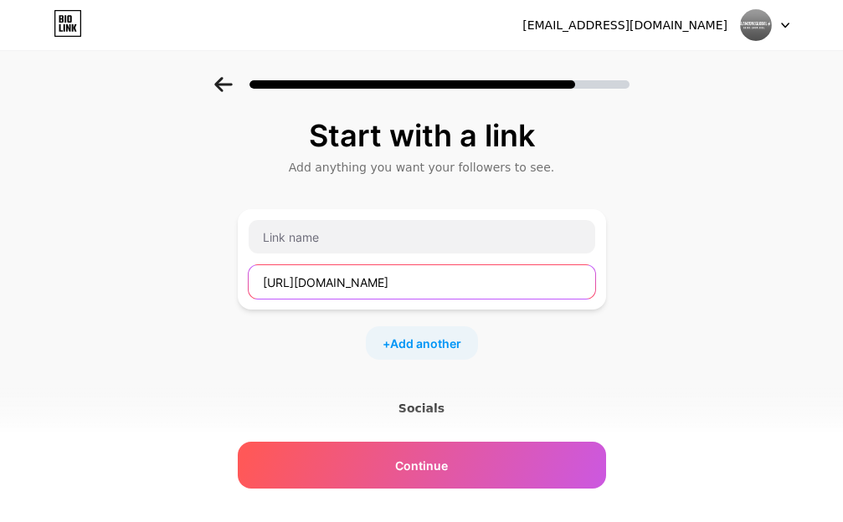
click at [579, 286] on input "https://www.instagram.com/slamzoneglobal/?hl=en" at bounding box center [422, 281] width 346 height 33
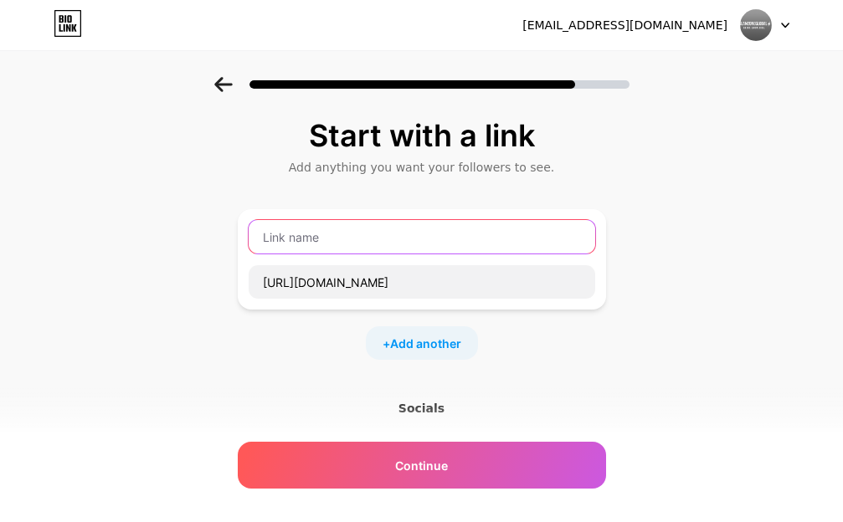
click at [430, 241] on input "text" at bounding box center [422, 236] width 346 height 33
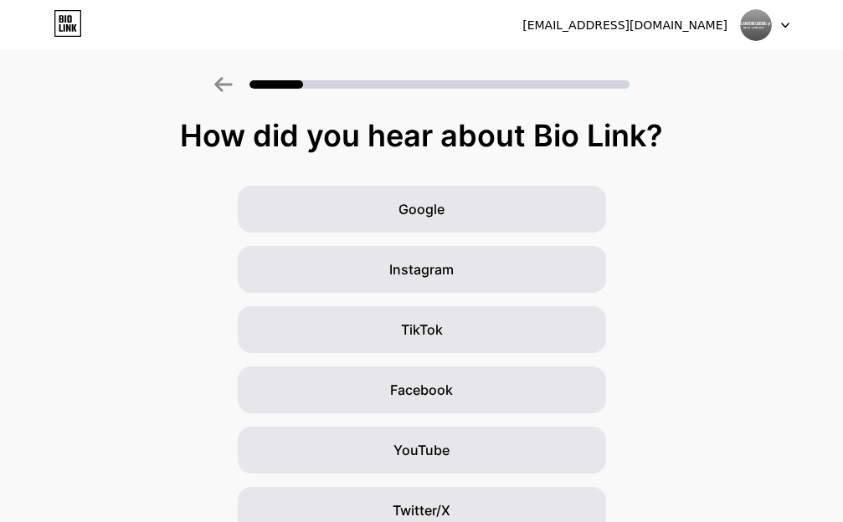
click at [787, 24] on icon at bounding box center [785, 25] width 7 height 4
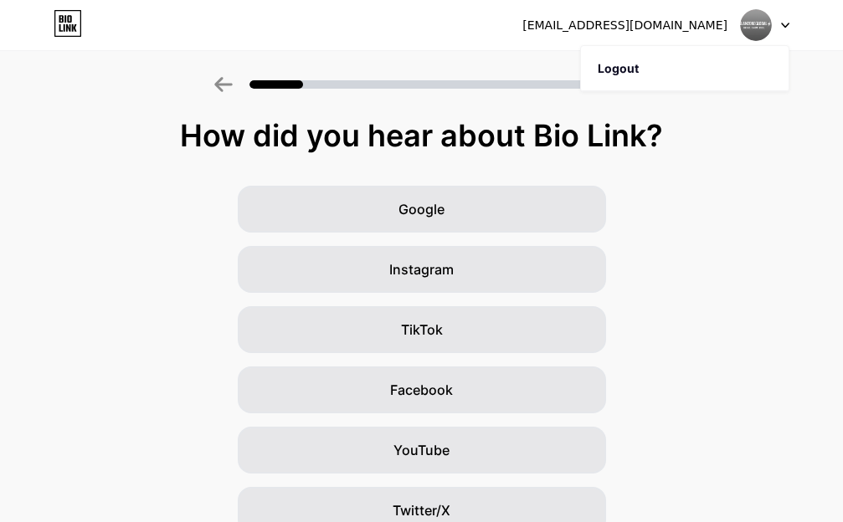
click at [643, 15] on div "[EMAIL_ADDRESS][DOMAIN_NAME]" at bounding box center [655, 25] width 267 height 30
click at [639, 35] on div "[EMAIL_ADDRESS][DOMAIN_NAME]" at bounding box center [655, 25] width 267 height 30
click at [227, 30] on div "[EMAIL_ADDRESS][DOMAIN_NAME] Logout" at bounding box center [421, 25] width 843 height 30
